Goal: Task Accomplishment & Management: Use online tool/utility

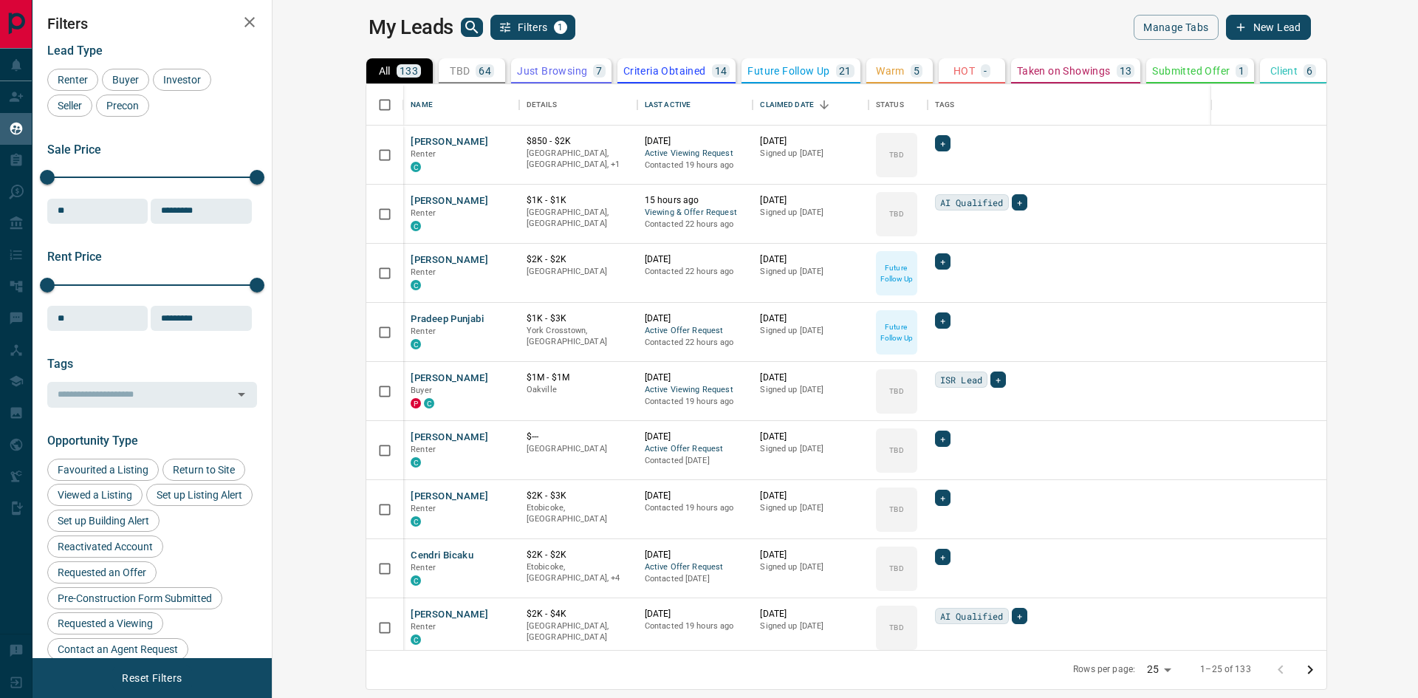
scroll to position [555, 1128]
click at [490, 24] on button "Filters 1" at bounding box center [532, 27] width 85 height 25
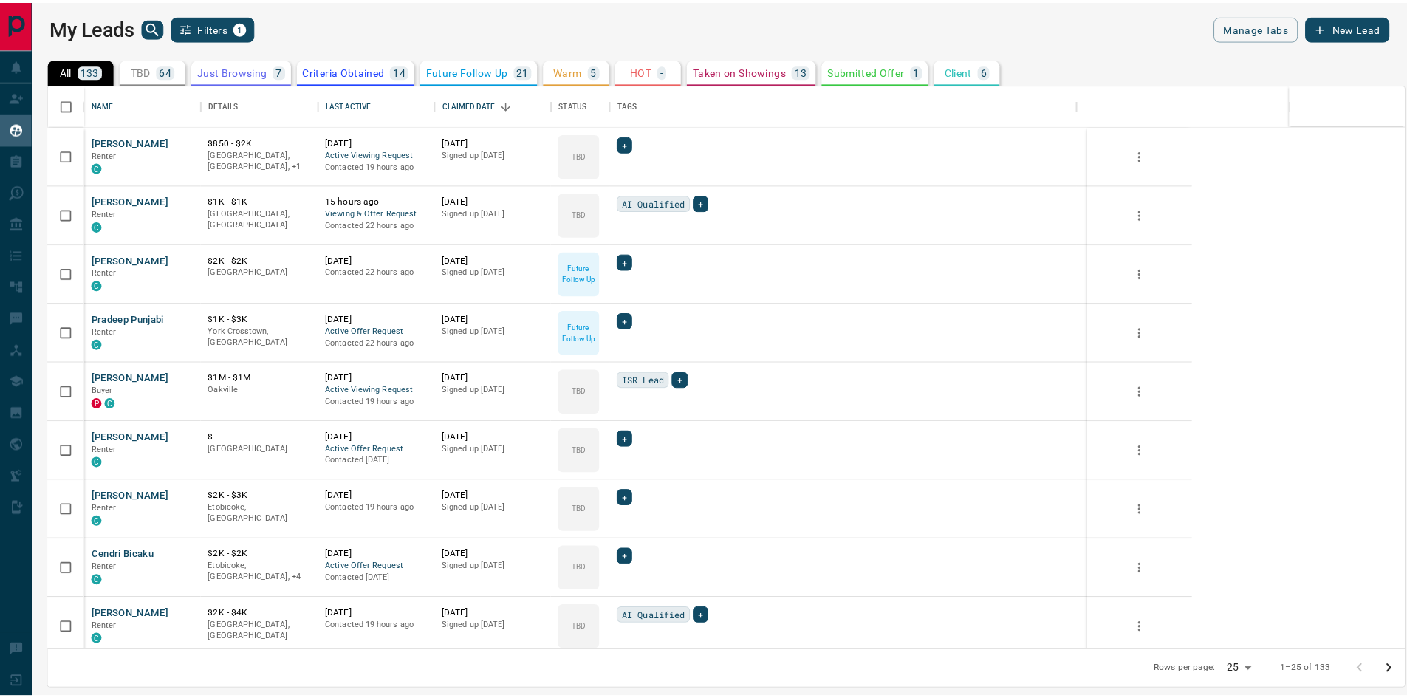
scroll to position [555, 1357]
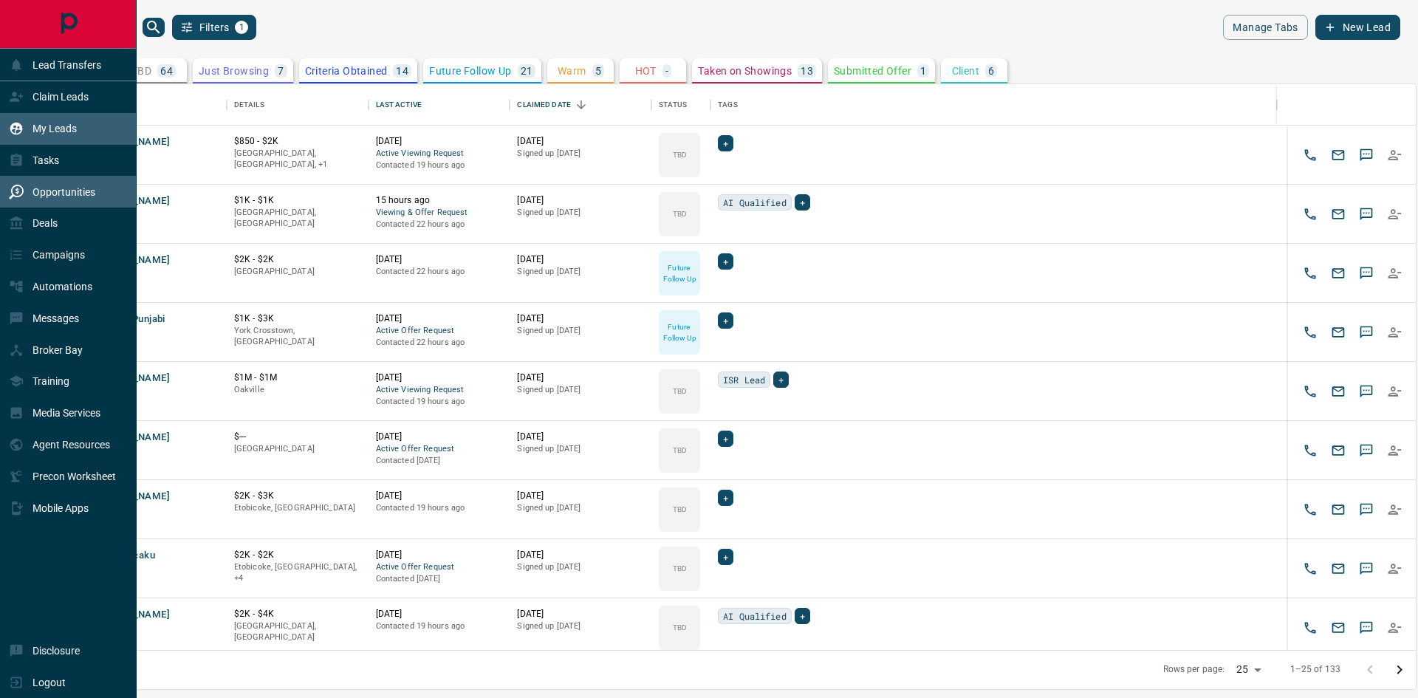
click at [50, 198] on p "Opportunities" at bounding box center [63, 192] width 63 height 12
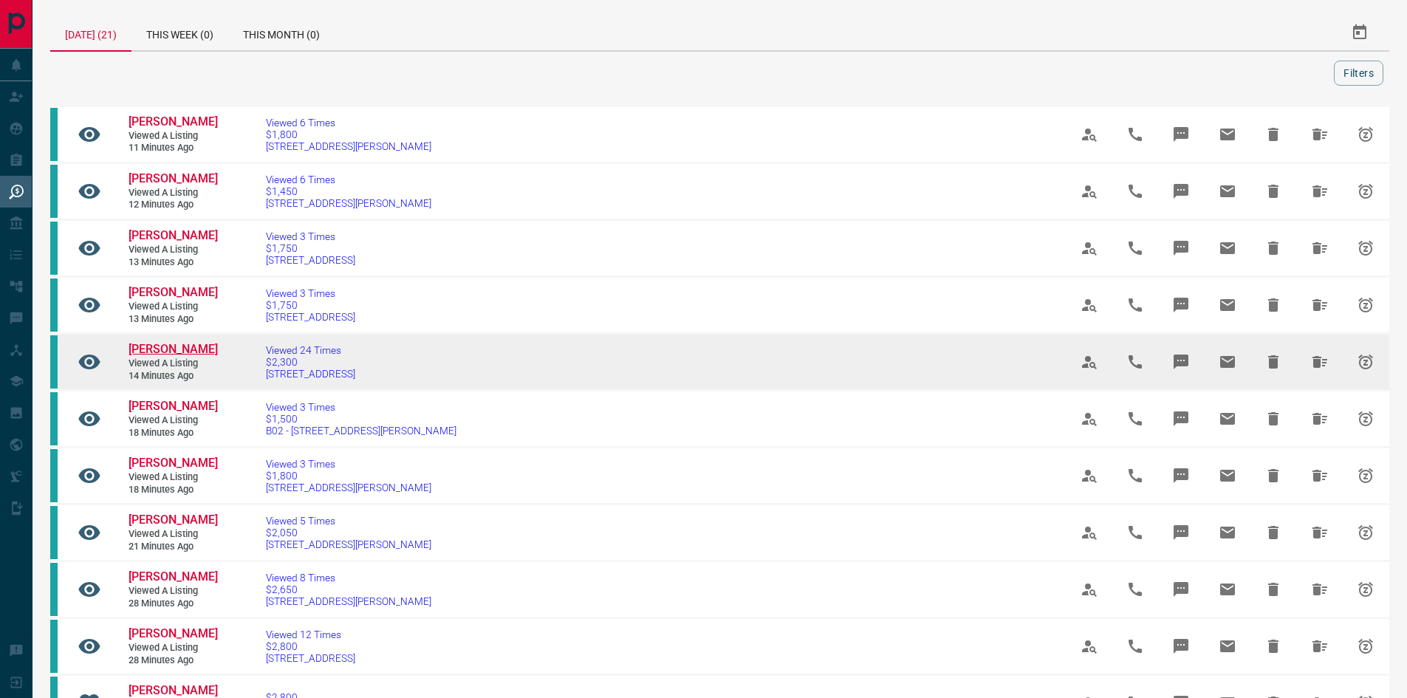
click at [150, 354] on span "[PERSON_NAME]" at bounding box center [172, 349] width 89 height 14
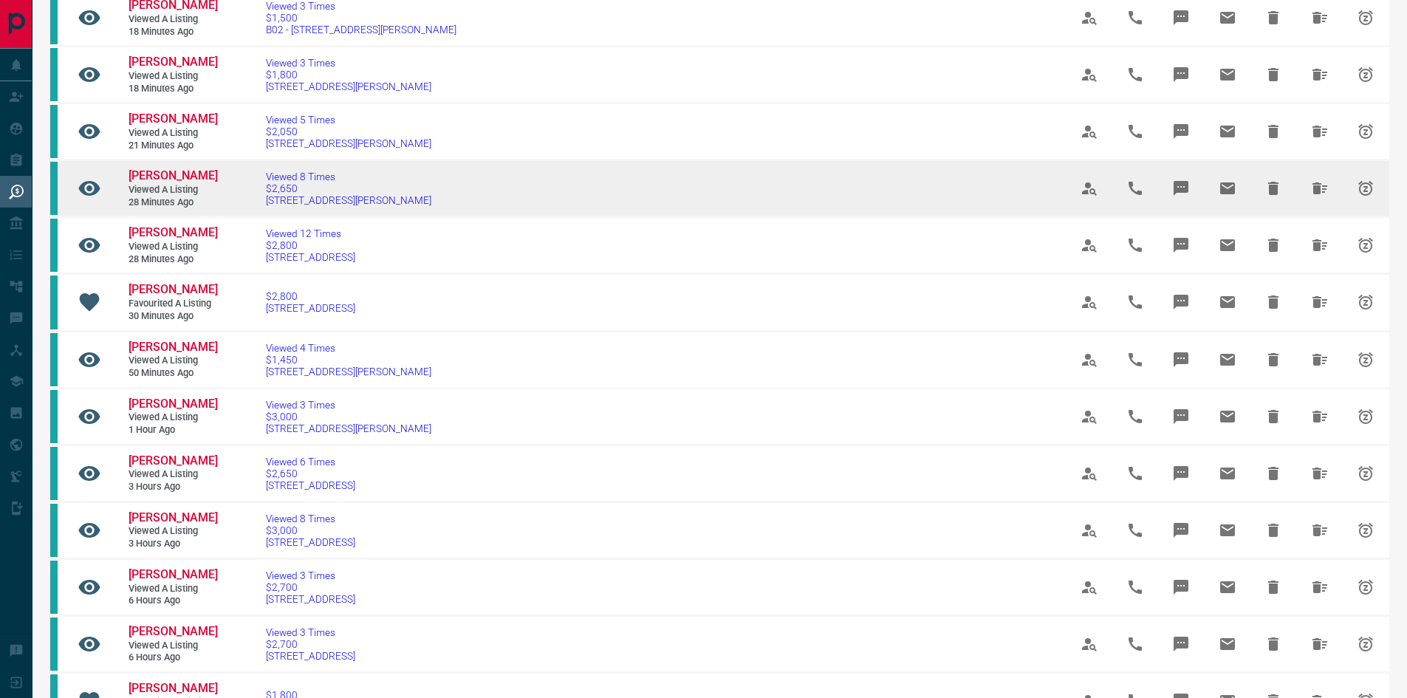
scroll to position [443, 0]
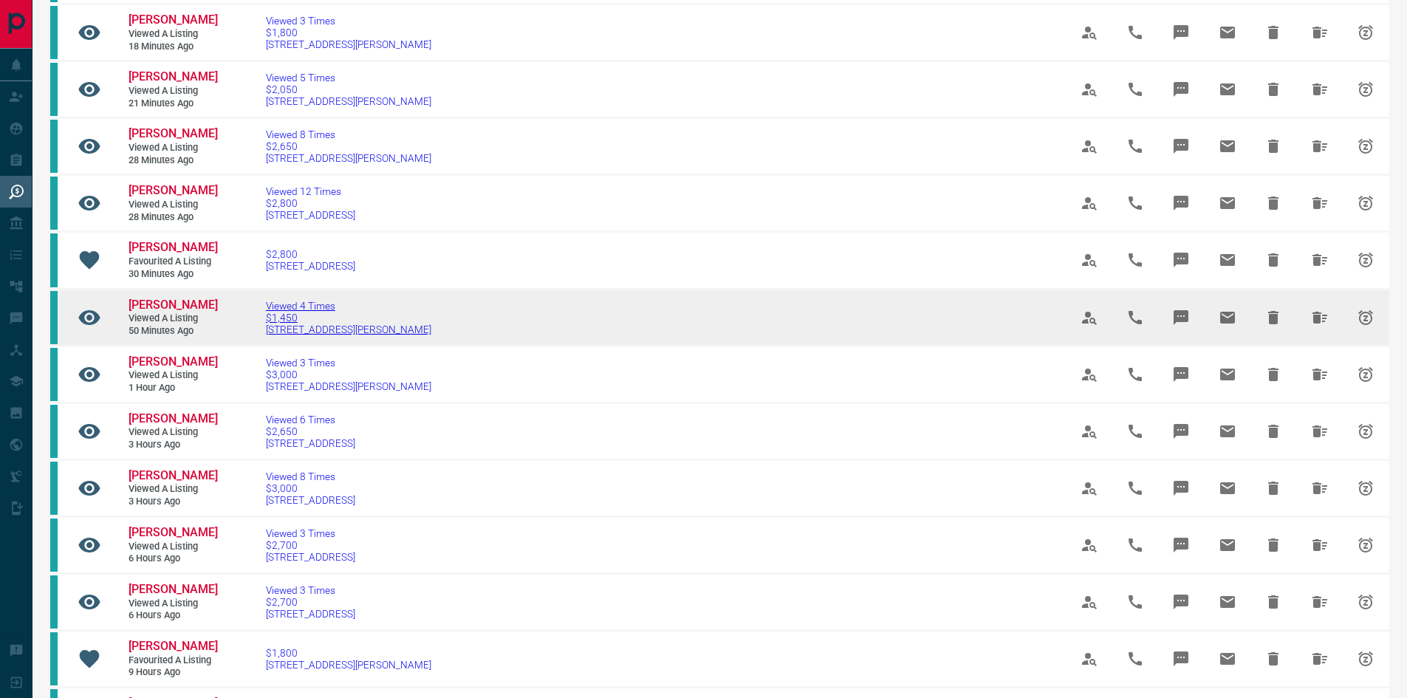
click at [305, 312] on span "Viewed 4 Times" at bounding box center [348, 306] width 165 height 12
click at [160, 312] on span "[PERSON_NAME]" at bounding box center [172, 305] width 89 height 14
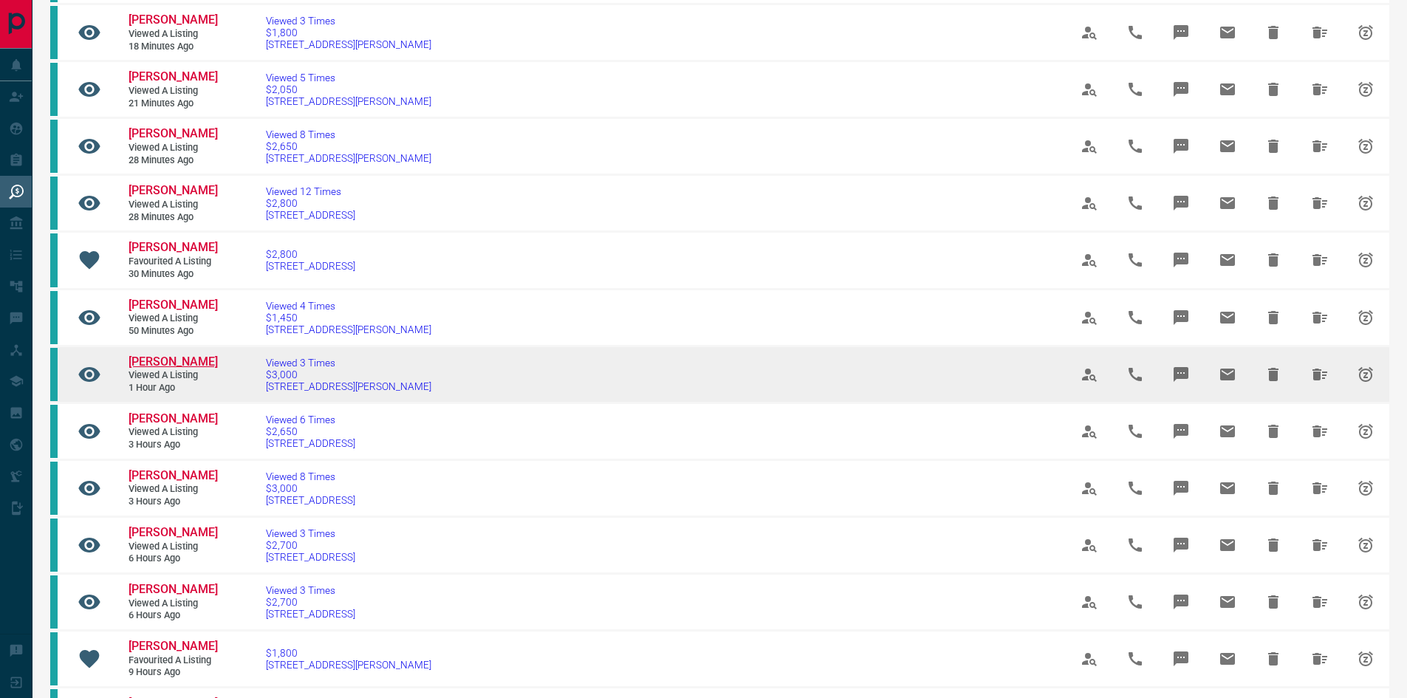
click at [148, 368] on span "[PERSON_NAME]" at bounding box center [172, 361] width 89 height 14
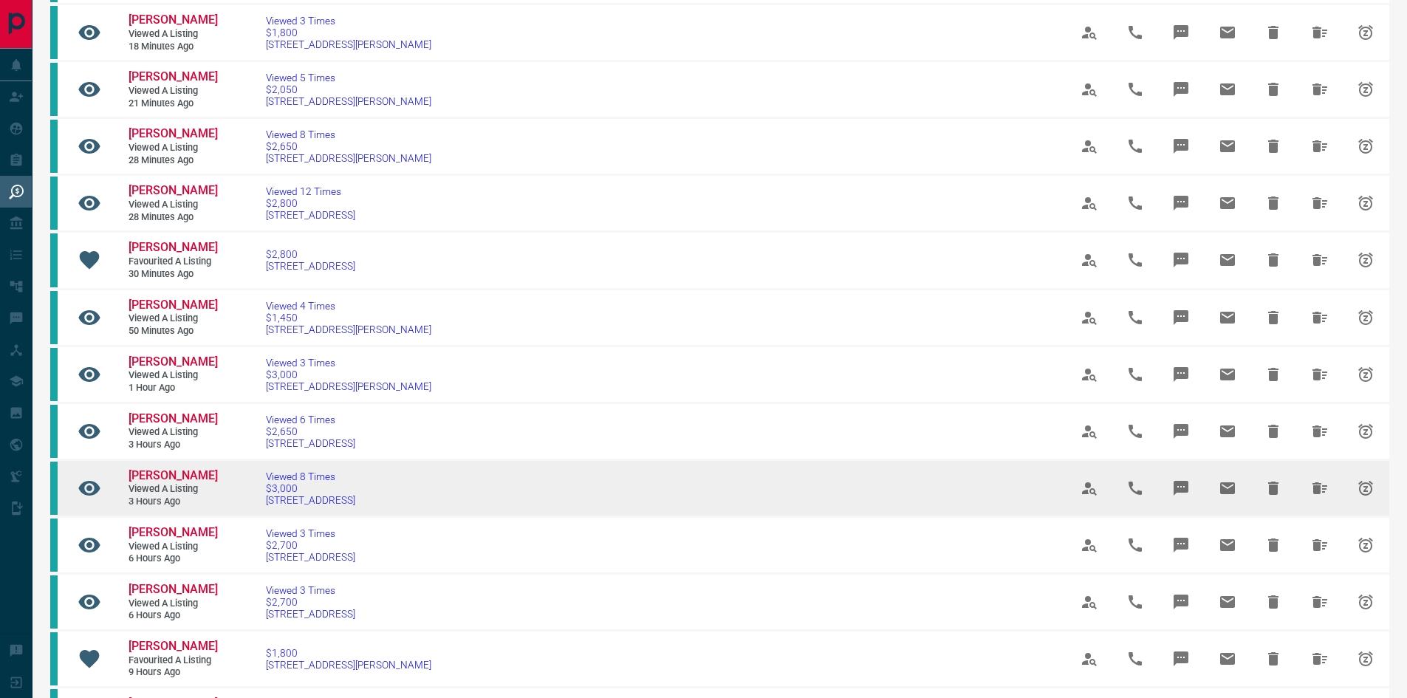
scroll to position [665, 0]
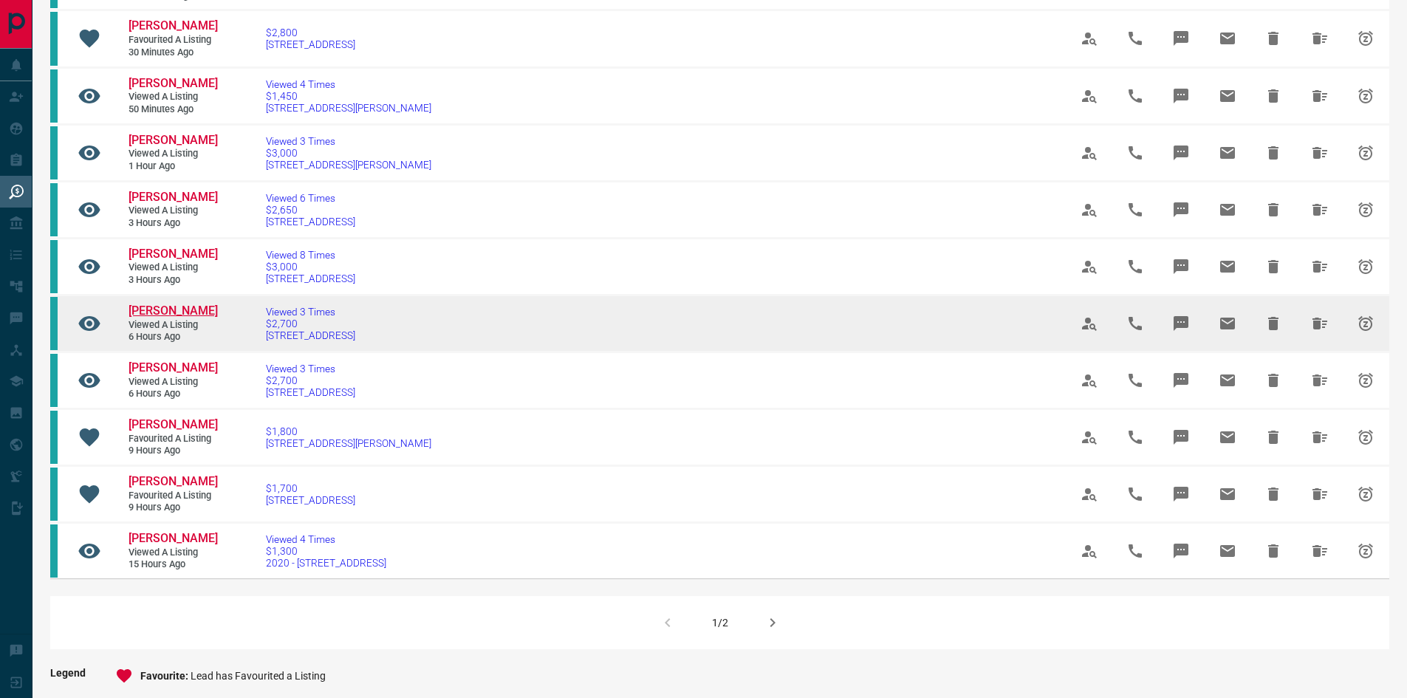
click at [148, 318] on span "[PERSON_NAME]" at bounding box center [172, 311] width 89 height 14
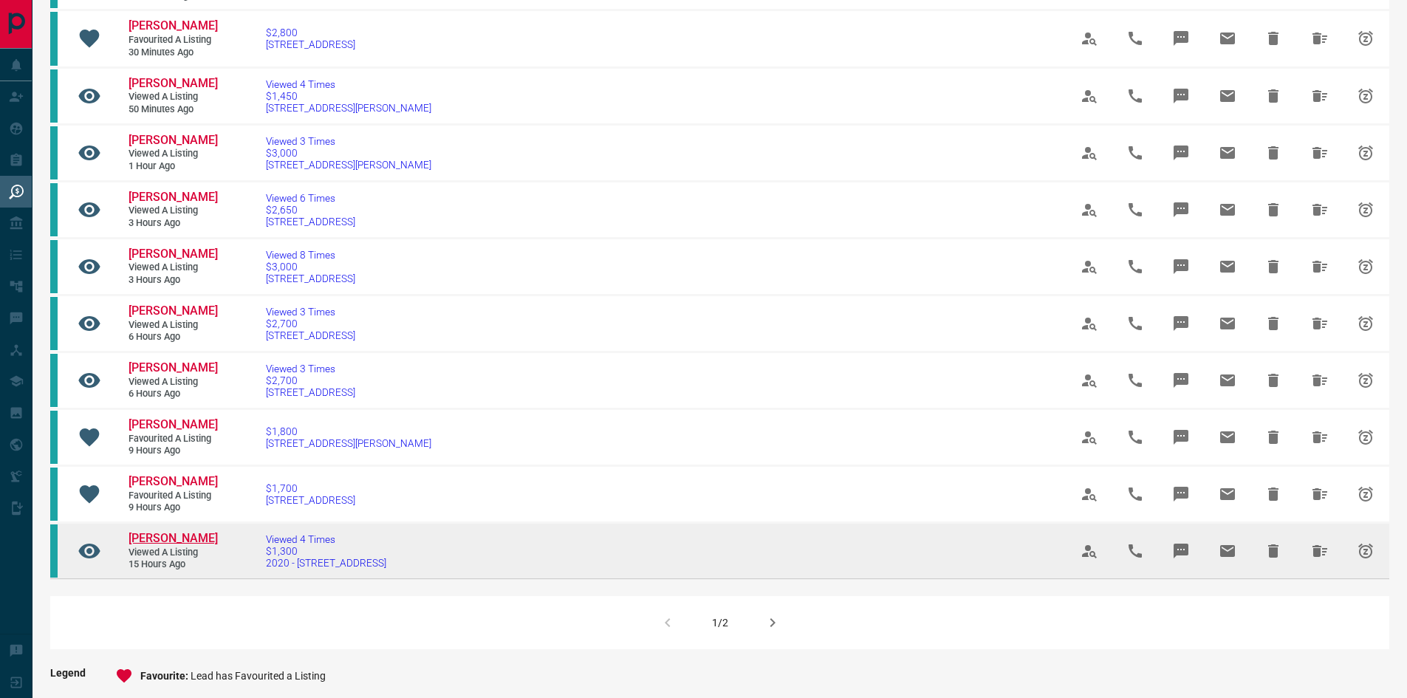
click at [158, 545] on span "[PERSON_NAME]" at bounding box center [172, 538] width 89 height 14
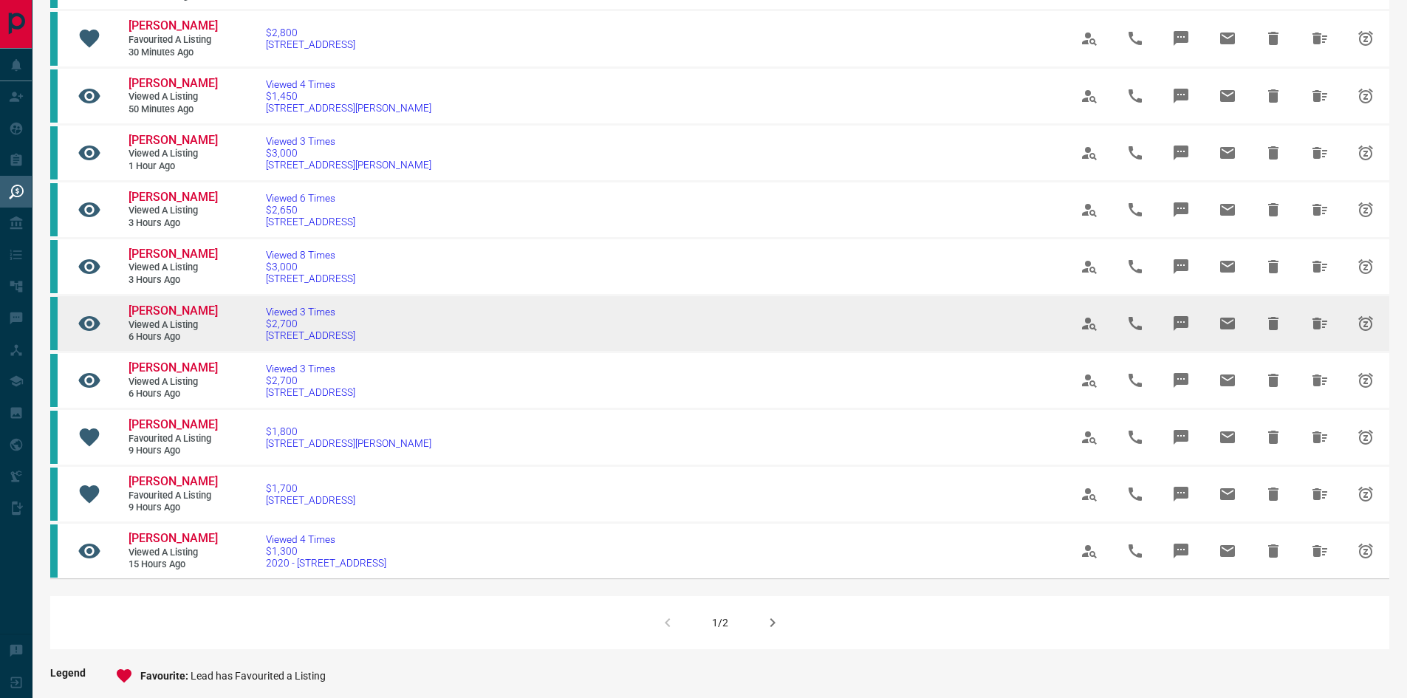
scroll to position [886, 0]
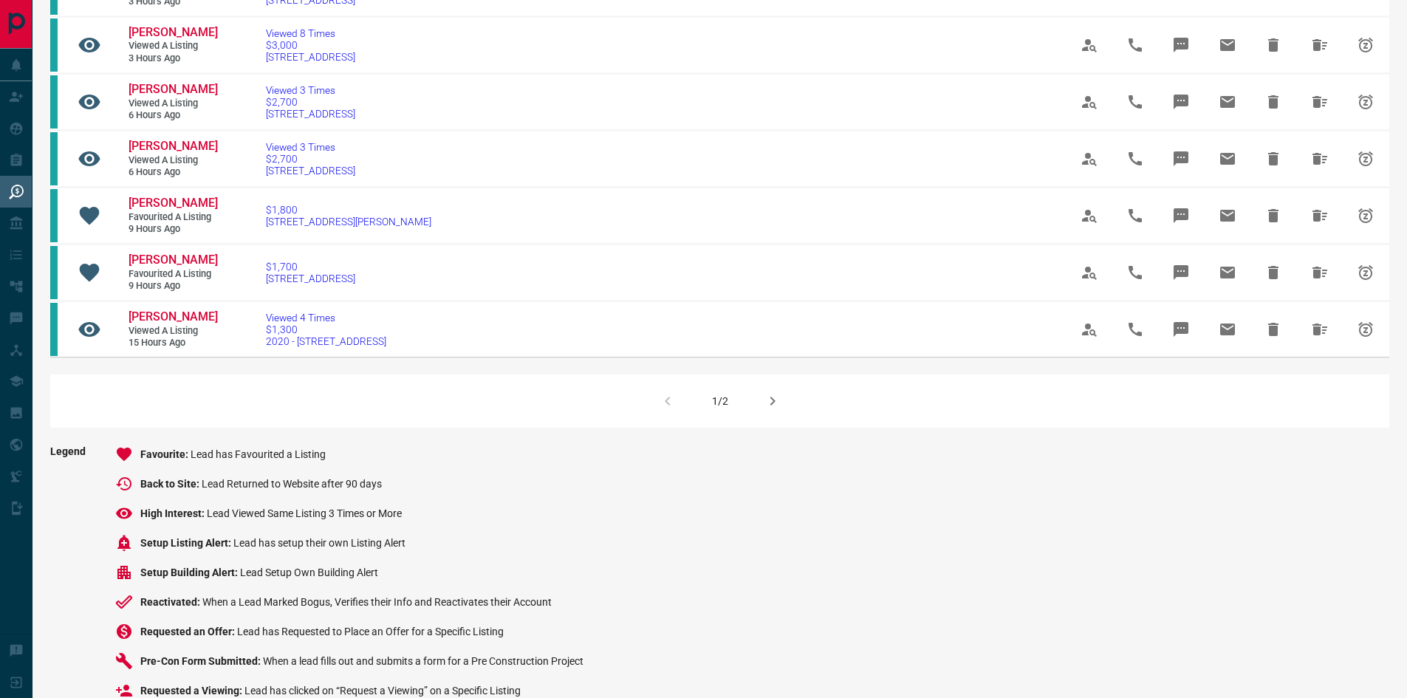
click at [771, 410] on icon "button" at bounding box center [773, 401] width 18 height 18
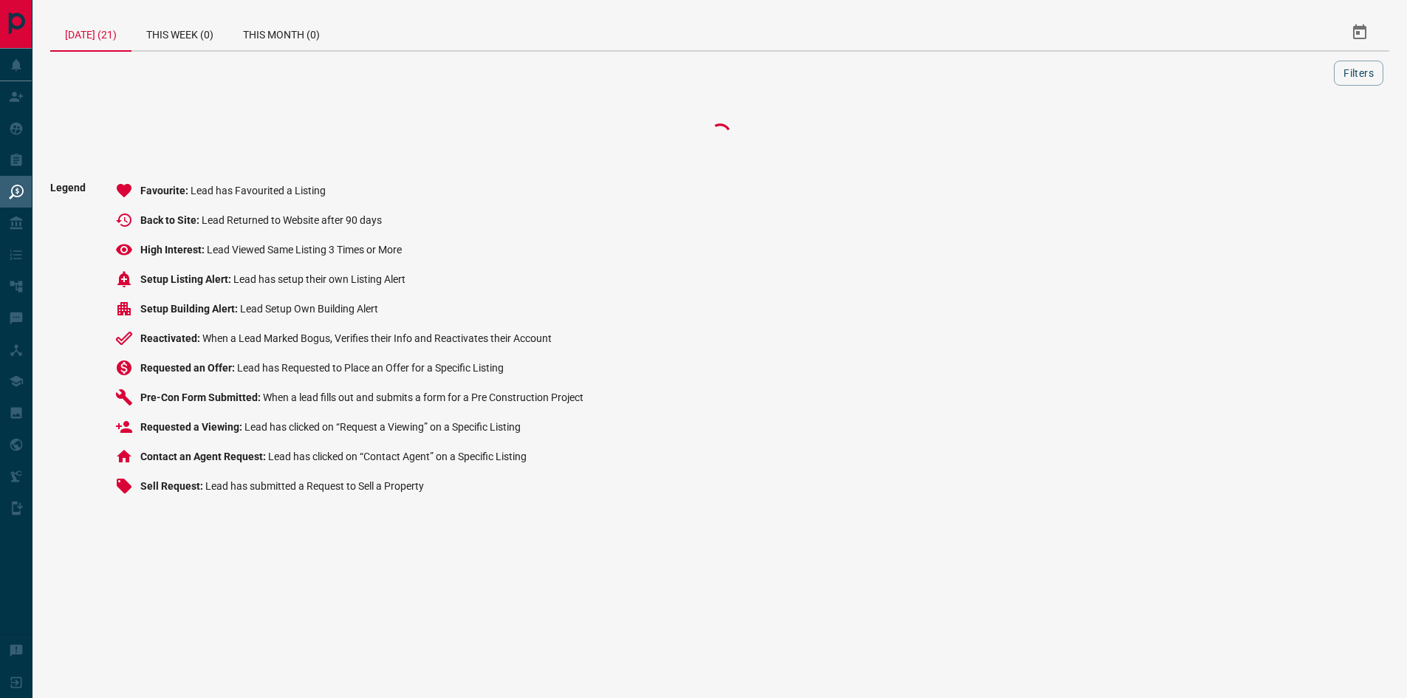
scroll to position [0, 0]
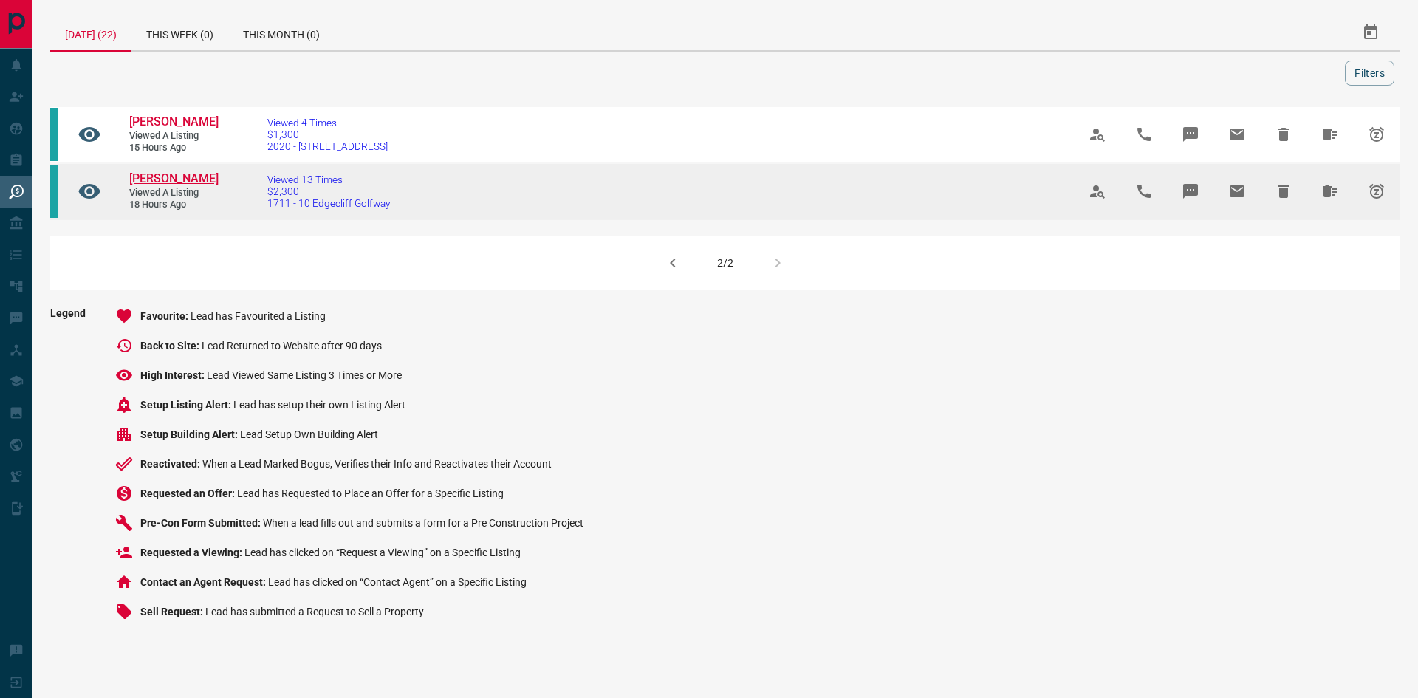
click at [158, 181] on span "[PERSON_NAME]" at bounding box center [173, 178] width 89 height 14
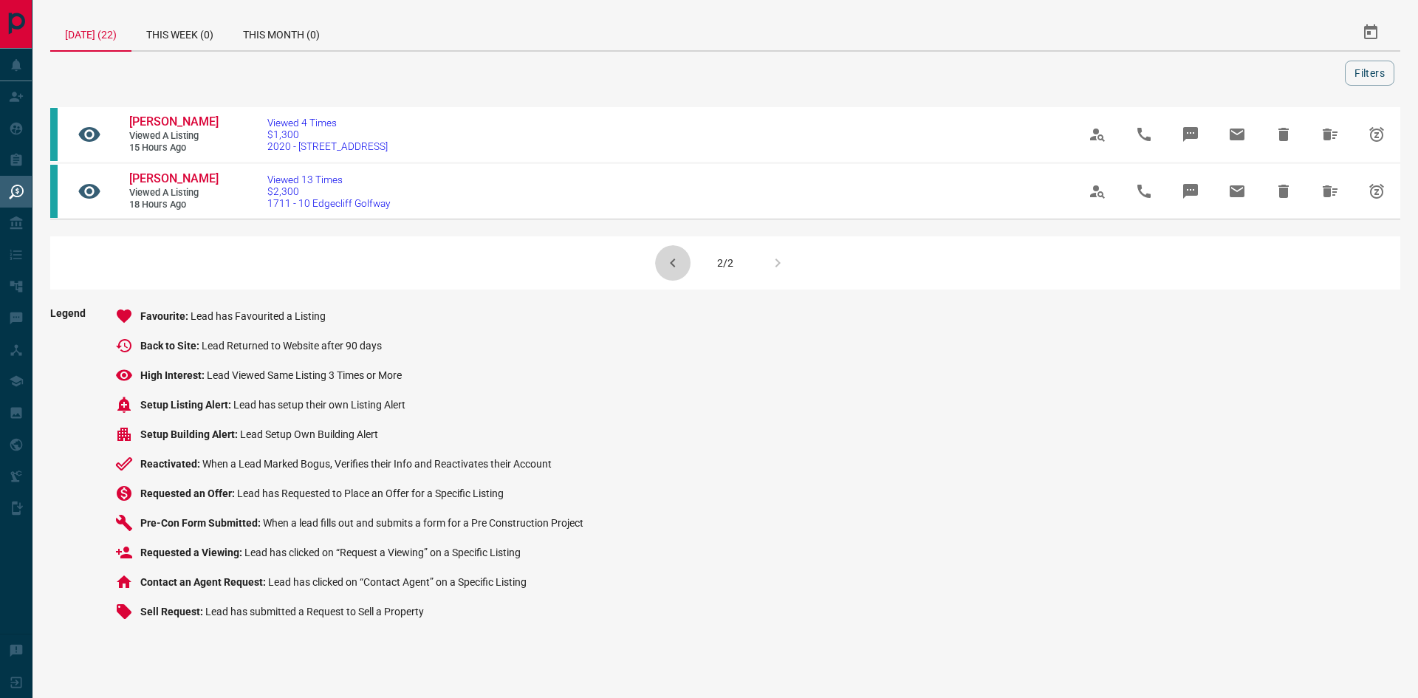
click at [671, 267] on icon "button" at bounding box center [672, 262] width 5 height 9
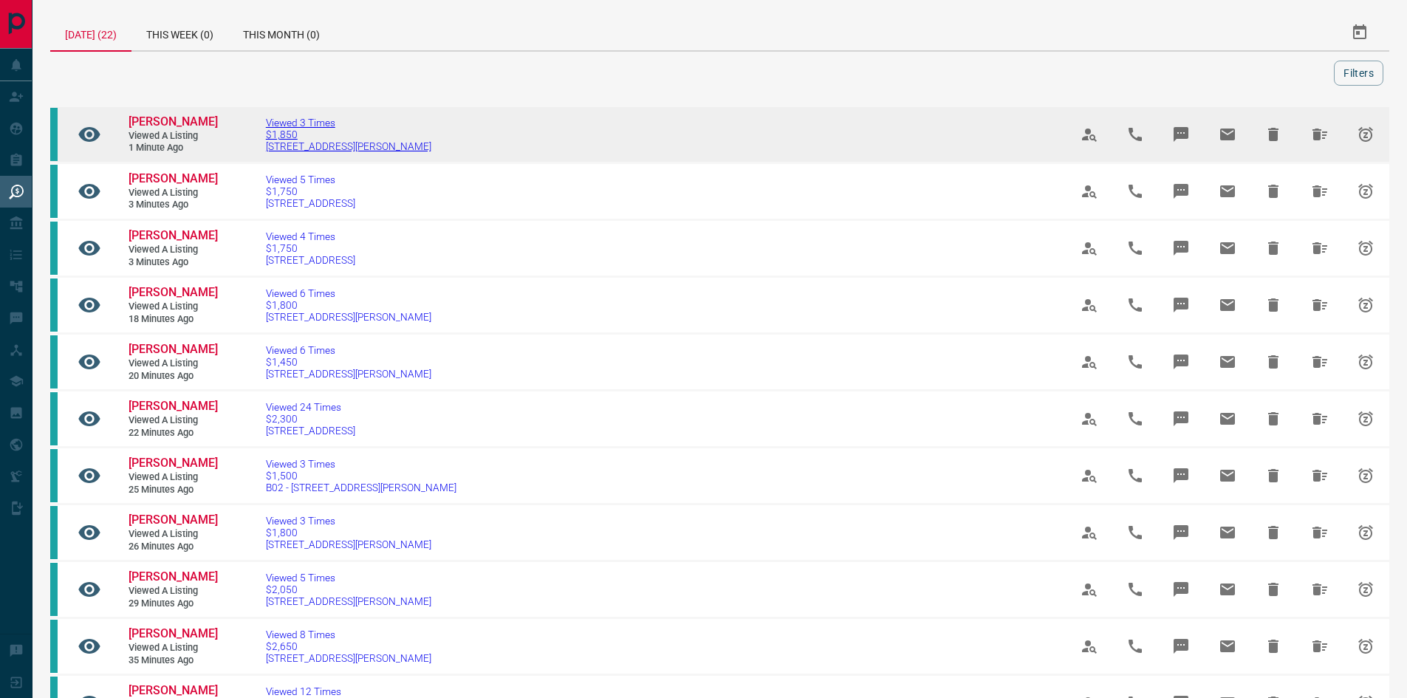
click at [298, 125] on span "Viewed 3 Times" at bounding box center [348, 123] width 165 height 12
click at [145, 120] on span "[PERSON_NAME]" at bounding box center [172, 121] width 89 height 14
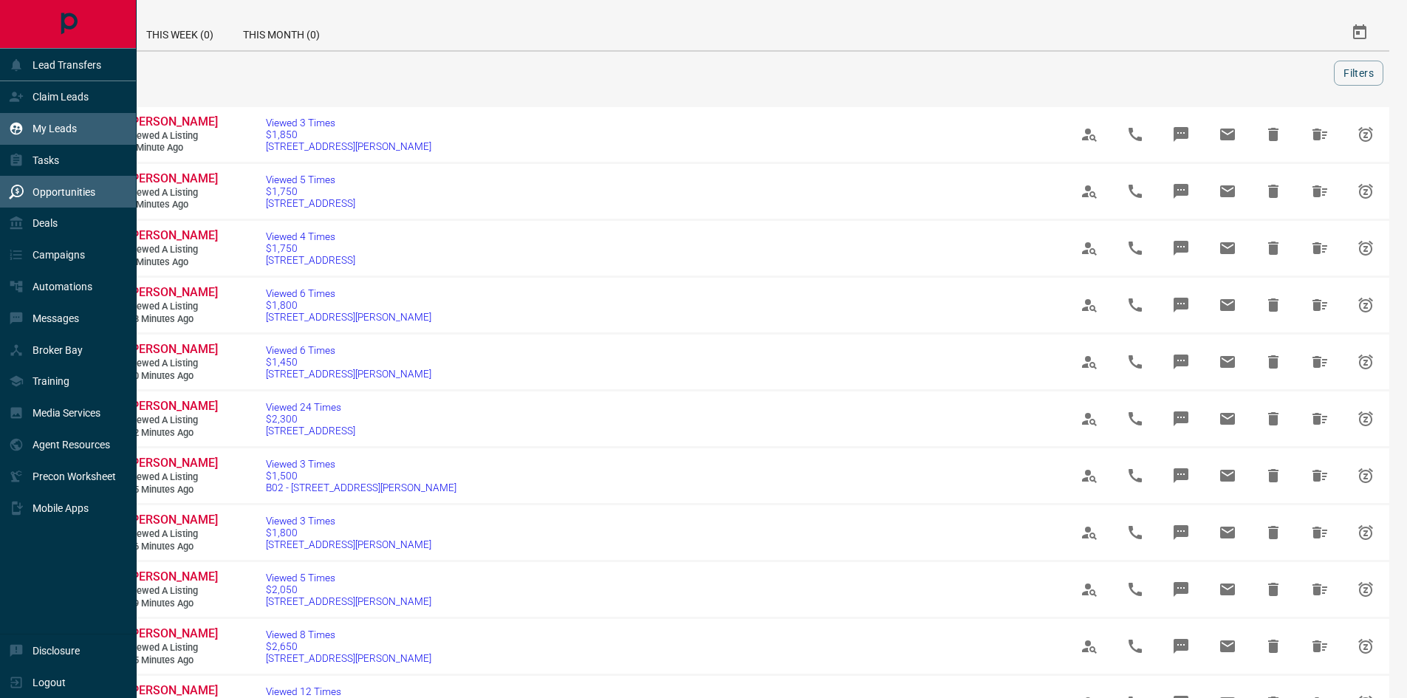
click at [61, 131] on p "My Leads" at bounding box center [54, 129] width 44 height 12
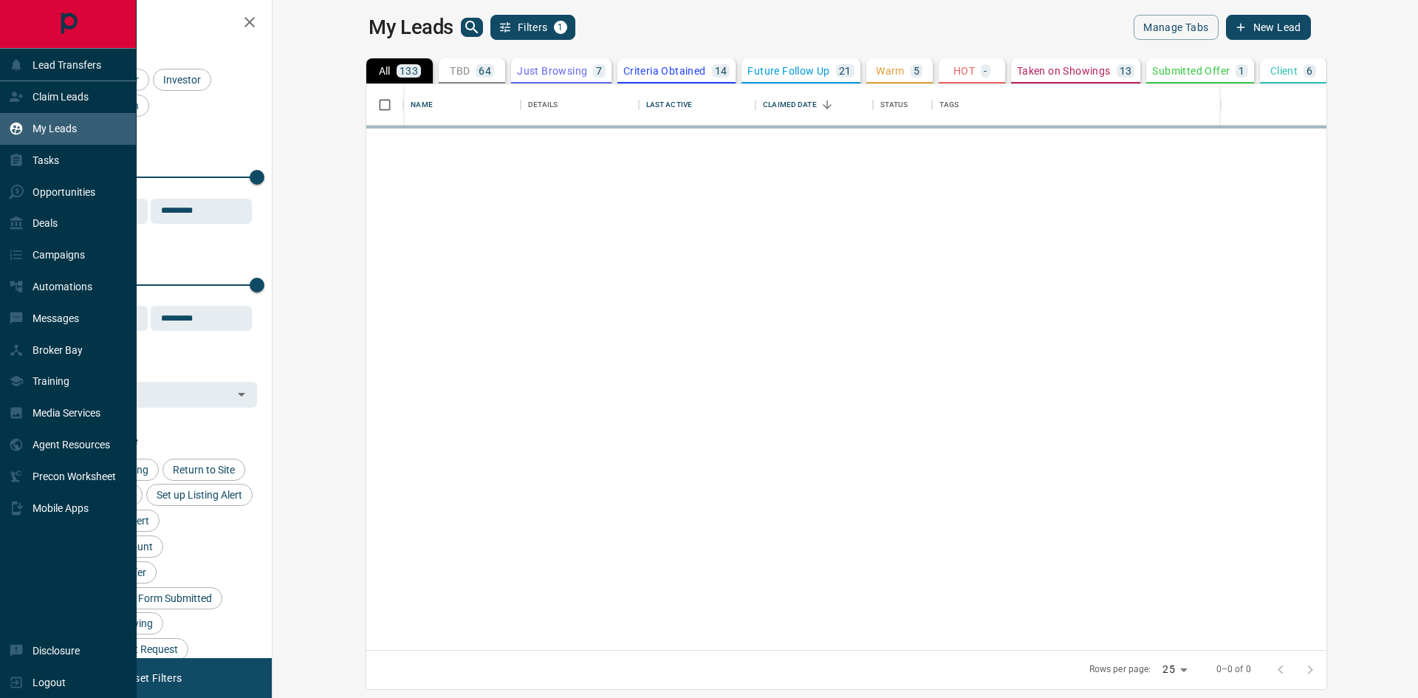
scroll to position [555, 1128]
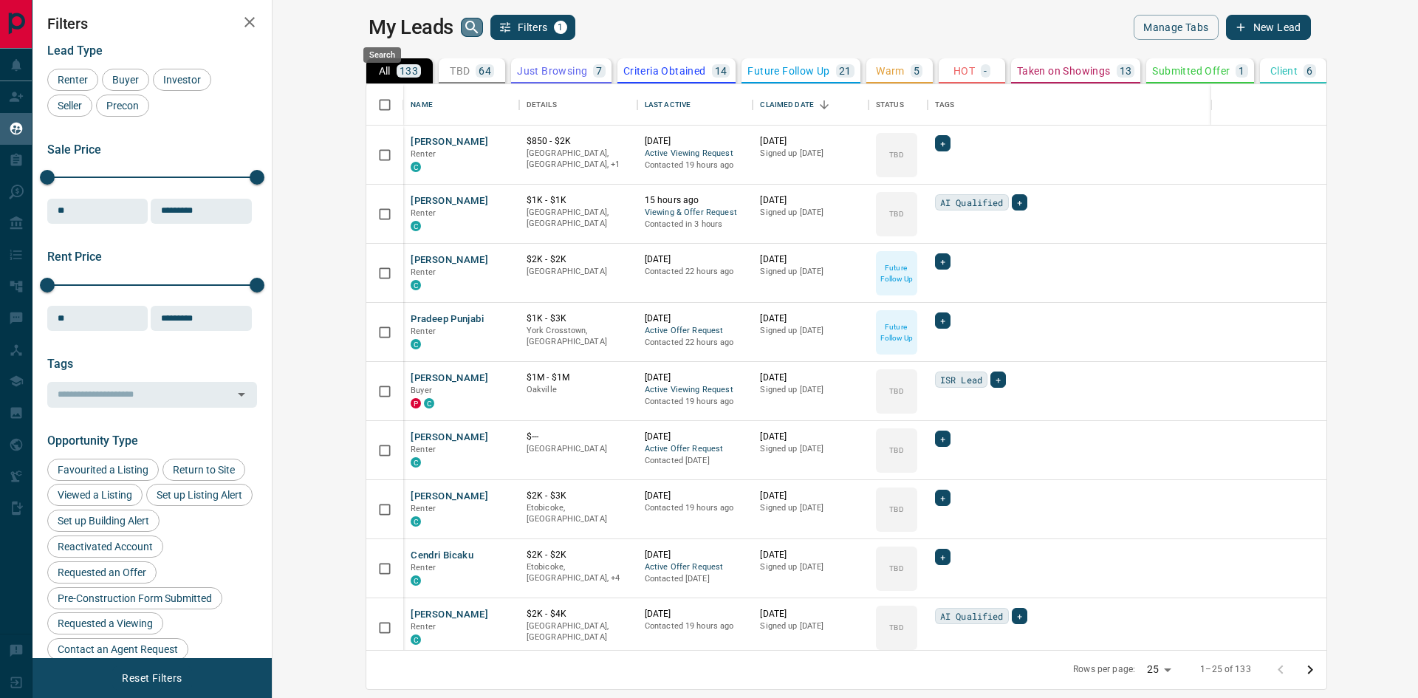
click at [463, 24] on icon "search button" at bounding box center [472, 27] width 18 height 18
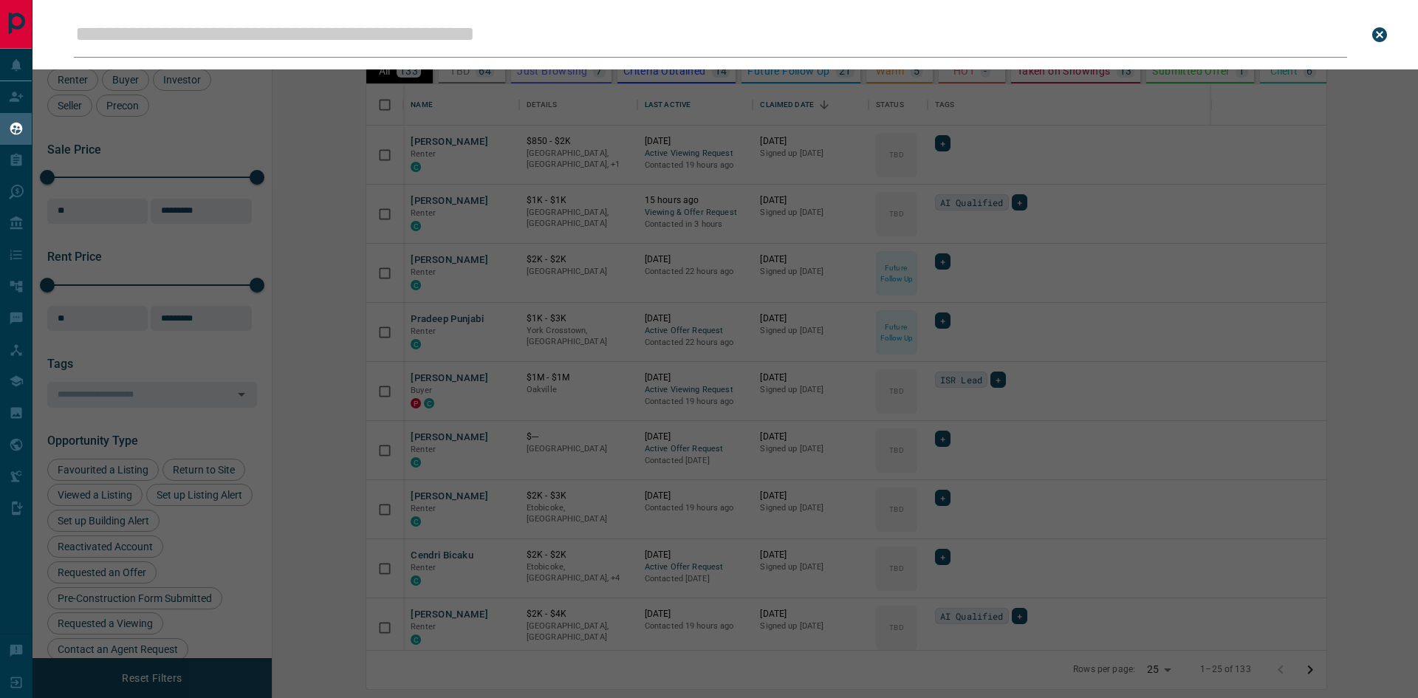
click at [298, 41] on input "Leads Search Bar" at bounding box center [710, 35] width 1273 height 46
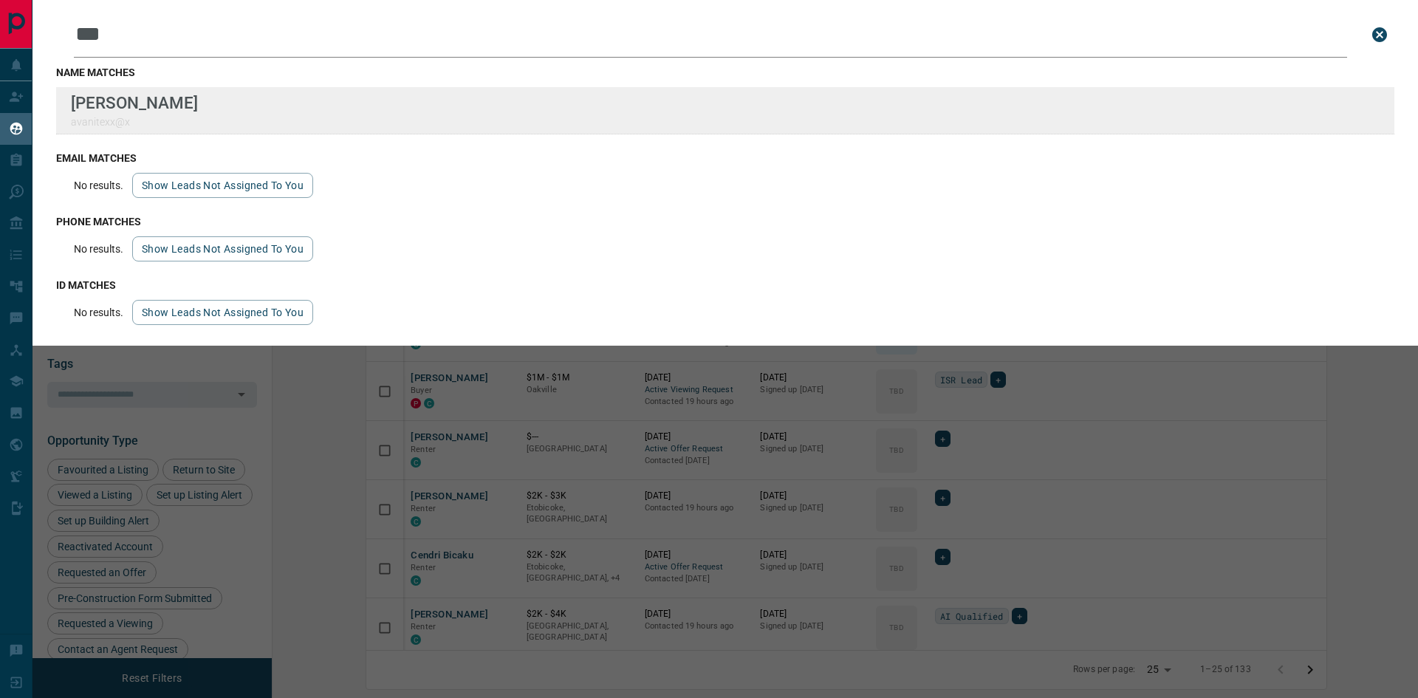
type input "***"
